Goal: Task Accomplishment & Management: Complete application form

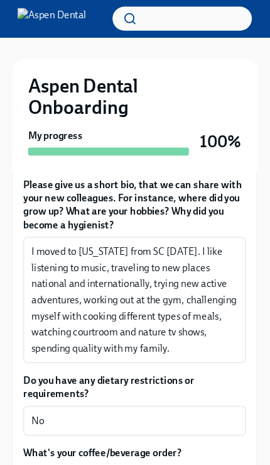
scroll to position [295, 0]
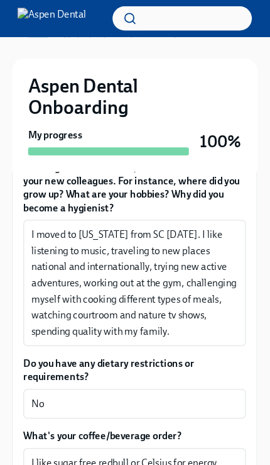
click at [87, 239] on textarea "I moved to [US_STATE] from SC [DATE]. I like listening to music, traveling to n…" at bounding box center [135, 265] width 194 height 106
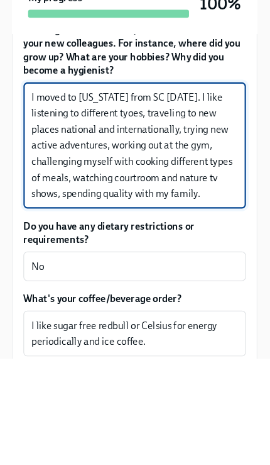
scroll to position [424, 0]
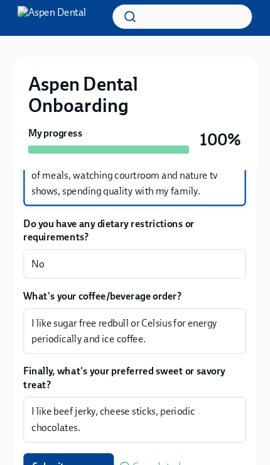
click at [188, 162] on textarea "I moved to [US_STATE] from SC [DATE]. I like listening to different tyoes, trav…" at bounding box center [135, 136] width 194 height 106
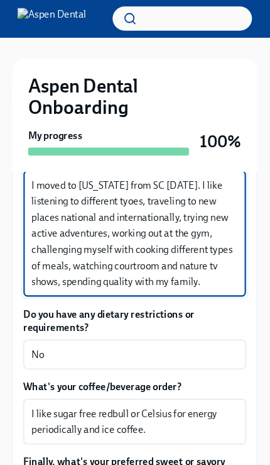
scroll to position [341, 0]
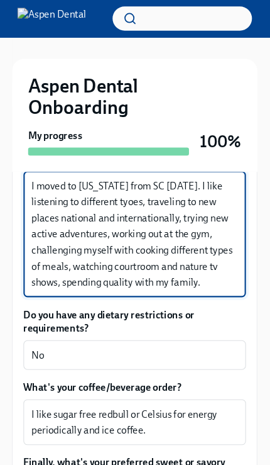
click at [120, 190] on textarea "I moved to [US_STATE] from SC [DATE]. I like listening to different tyoes, trav…" at bounding box center [135, 220] width 194 height 106
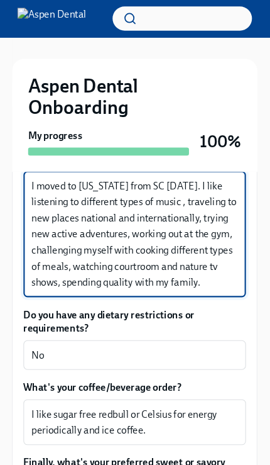
click at [179, 184] on textarea "I moved to [US_STATE] from SC [DATE]. I like listening to different types of mu…" at bounding box center [135, 220] width 194 height 106
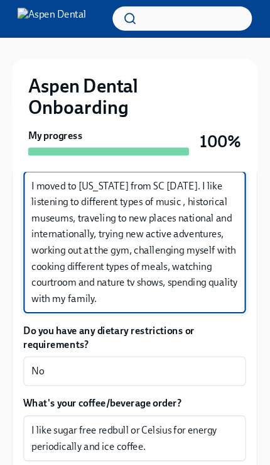
click at [174, 189] on textarea "I moved to [US_STATE] from SC [DATE]. I like listening to different types of mu…" at bounding box center [135, 227] width 194 height 121
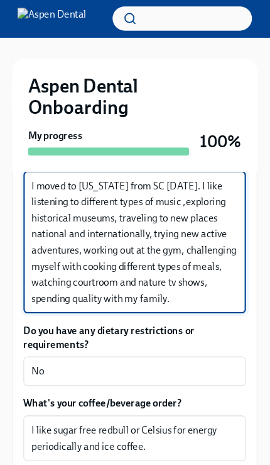
click at [136, 219] on textarea "I moved to [US_STATE] from SC [DATE]. I like listening to different types of mu…" at bounding box center [135, 227] width 194 height 121
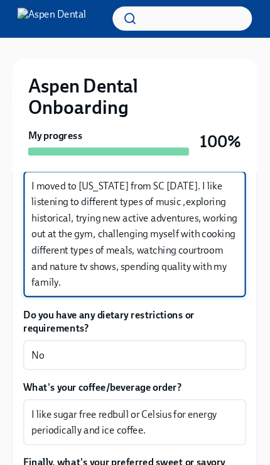
click at [98, 204] on textarea "I moved to [US_STATE] from SC [DATE]. I like listening to different types of mu…" at bounding box center [135, 220] width 194 height 106
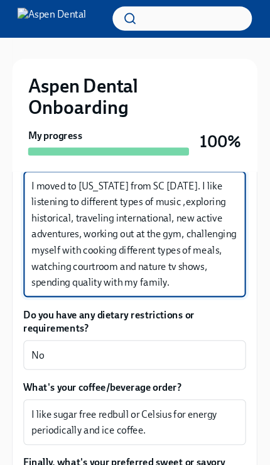
click at [203, 199] on textarea "I moved to [US_STATE] from SC [DATE]. I like listening to different types of mu…" at bounding box center [135, 220] width 194 height 106
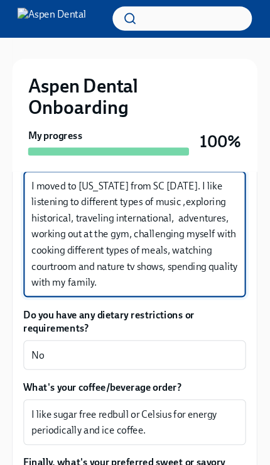
click at [204, 200] on textarea "I moved to [US_STATE] from SC [DATE]. I like listening to different types of mu…" at bounding box center [135, 220] width 194 height 106
click at [207, 168] on textarea "I moved to [US_STATE] from SC [DATE]. I like listening to different types of mu…" at bounding box center [135, 220] width 194 height 106
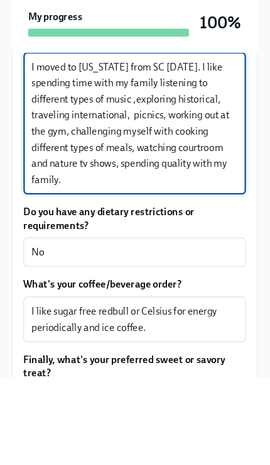
click at [82, 175] on textarea "I moved to [US_STATE] from SC [DATE]. I like spending time with my family liste…" at bounding box center [135, 227] width 194 height 121
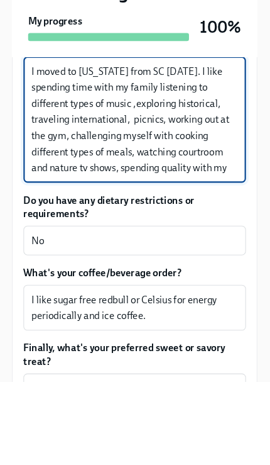
scroll to position [0, 0]
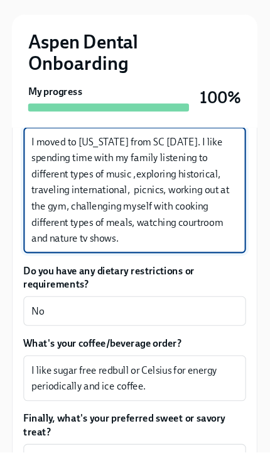
click at [201, 167] on textarea "I moved to [US_STATE] from SC [DATE]. I like spending time with my family liste…" at bounding box center [135, 220] width 194 height 106
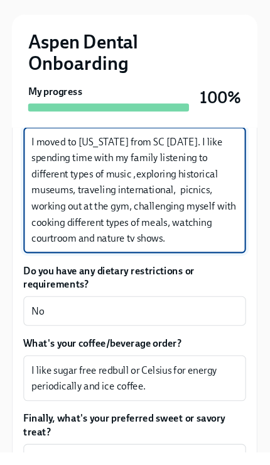
click at [211, 187] on textarea "I moved to [US_STATE] from SC [DATE]. I like spending time with my family liste…" at bounding box center [135, 220] width 194 height 106
click at [204, 172] on textarea "I moved to [US_STATE] from SC [DATE]. I like spending time with my family liste…" at bounding box center [135, 220] width 194 height 106
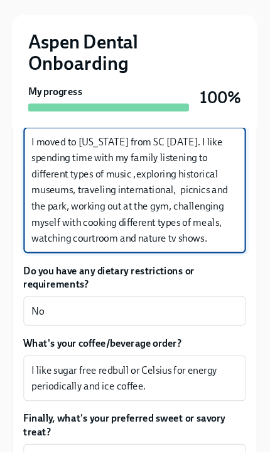
click at [204, 200] on textarea "I moved to [US_STATE] from SC [DATE]. I like spending time with my family liste…" at bounding box center [135, 220] width 194 height 106
click at [185, 204] on textarea "I moved to [US_STATE] from SC [DATE]. I like spending time with my family liste…" at bounding box center [135, 220] width 194 height 106
click at [202, 205] on textarea "I moved to [US_STATE] from SC [DATE]. I like spending time with my family liste…" at bounding box center [135, 220] width 194 height 106
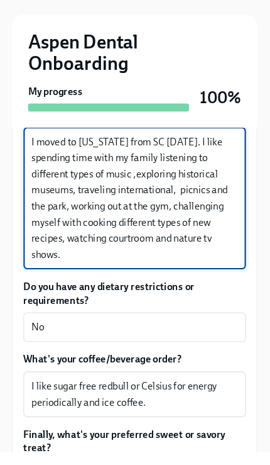
click at [209, 222] on textarea "I moved to [US_STATE] from SC [DATE]. I like spending time with my family liste…" at bounding box center [135, 227] width 194 height 121
click at [92, 238] on textarea "I moved to [US_STATE] from SC [DATE]. I like spending time with my family liste…" at bounding box center [135, 227] width 194 height 121
click at [128, 167] on textarea "I moved to [US_STATE] from SC [DATE]. I like spending time with my family liste…" at bounding box center [135, 227] width 194 height 121
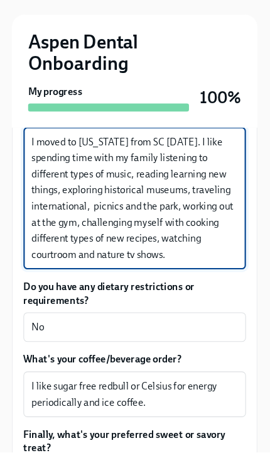
click at [124, 195] on textarea "I moved to [US_STATE] from SC [DATE]. I like spending time with my family liste…" at bounding box center [135, 227] width 194 height 121
click at [155, 193] on textarea "I moved to [US_STATE] from SC [DATE]. I like spending time with my family liste…" at bounding box center [135, 227] width 194 height 121
click at [130, 192] on textarea "I moved to [US_STATE] from SC [DATE]. I like spending time with my family liste…" at bounding box center [135, 227] width 194 height 121
click at [158, 191] on textarea "I moved to [US_STATE] from SC [DATE]. I like spending time with my family liste…" at bounding box center [135, 227] width 194 height 121
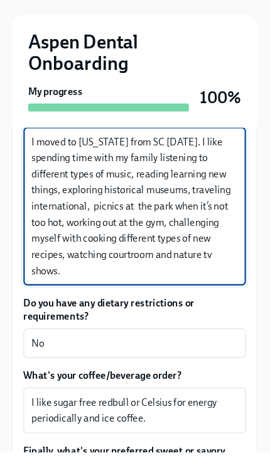
click at [148, 209] on textarea "I moved to [US_STATE] from SC [DATE]. I like spending time with my family liste…" at bounding box center [135, 235] width 194 height 136
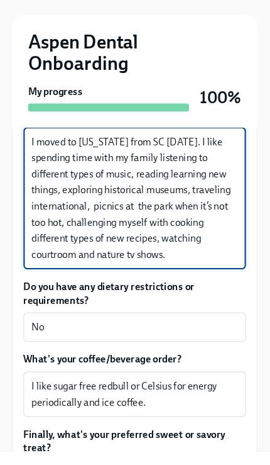
click at [141, 167] on textarea "I moved to [US_STATE] from SC [DATE]. I like spending time with my family liste…" at bounding box center [135, 227] width 194 height 121
click at [185, 170] on textarea "I moved to [US_STATE] from SC [DATE]. I like spending time with my family, list…" at bounding box center [135, 227] width 194 height 121
click at [155, 167] on textarea "I moved to [US_STATE] from SC [DATE]. I like spending time with my family, list…" at bounding box center [135, 227] width 194 height 121
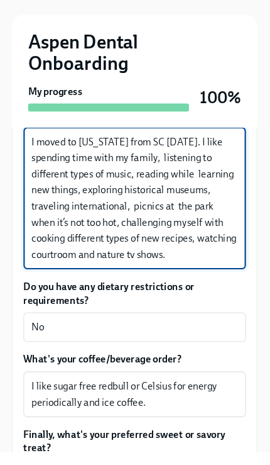
click at [170, 237] on textarea "I moved to [US_STATE] from SC [DATE]. I like spending time with my family, list…" at bounding box center [135, 227] width 194 height 121
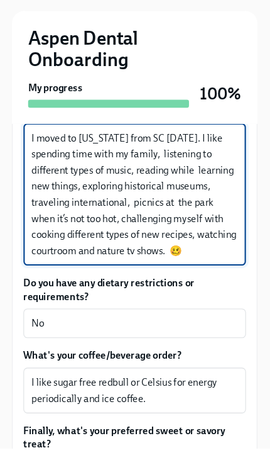
type textarea "I moved to [US_STATE] from SC [DATE]. I like spending time with my family, list…"
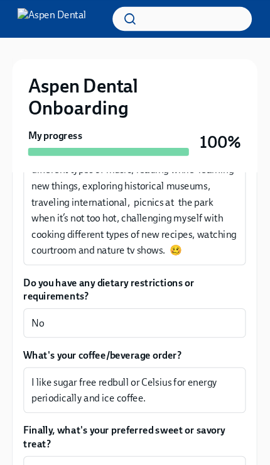
scroll to position [463, 0]
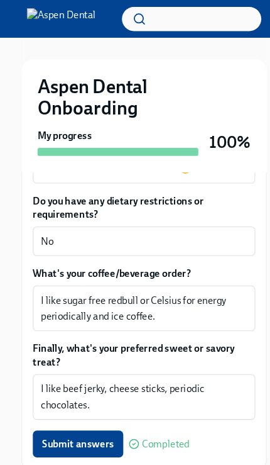
click at [72, 416] on span "Submit answers" at bounding box center [73, 415] width 67 height 13
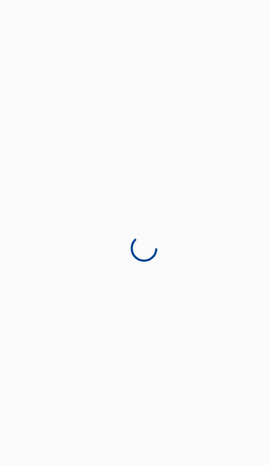
scroll to position [32, 0]
